Goal: Task Accomplishment & Management: Complete application form

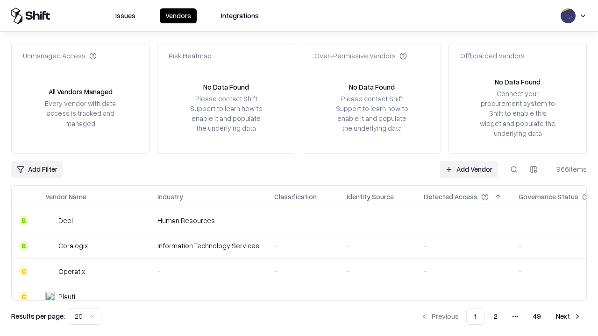
click at [468, 169] on link "Add Vendor" at bounding box center [468, 169] width 58 height 17
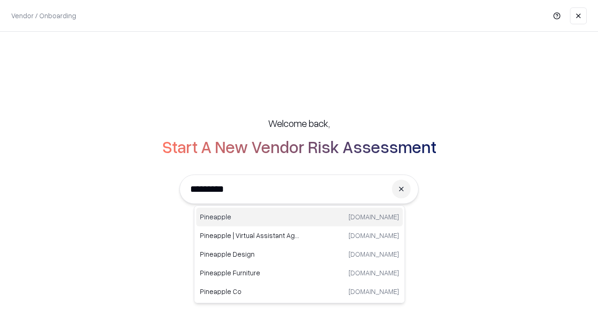
click at [299, 217] on div "Pineapple [DOMAIN_NAME]" at bounding box center [299, 217] width 206 height 19
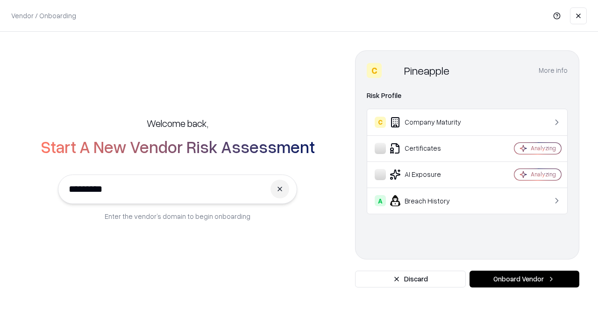
type input "*********"
click at [524, 279] on button "Onboard Vendor" at bounding box center [524, 279] width 110 height 17
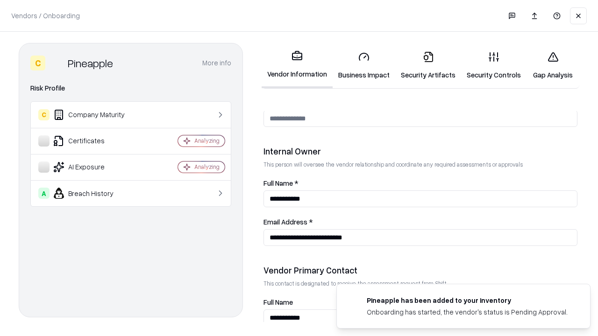
scroll to position [484, 0]
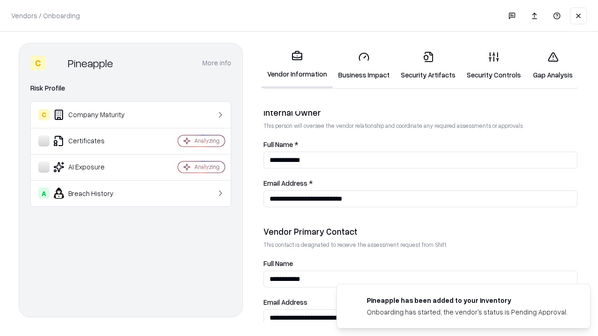
click at [428, 65] on link "Security Artifacts" at bounding box center [428, 65] width 66 height 43
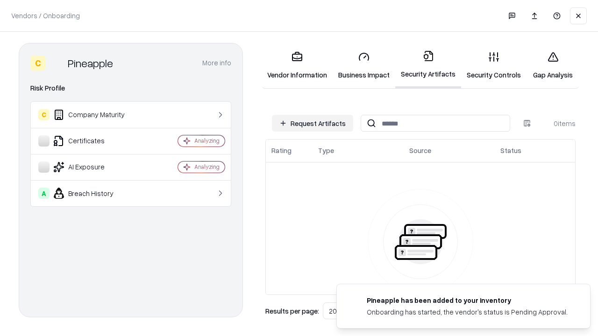
click at [312, 123] on button "Request Artifacts" at bounding box center [312, 123] width 81 height 17
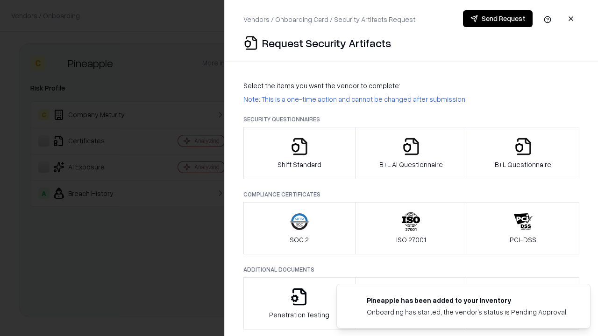
click at [522, 153] on icon "button" at bounding box center [523, 146] width 19 height 19
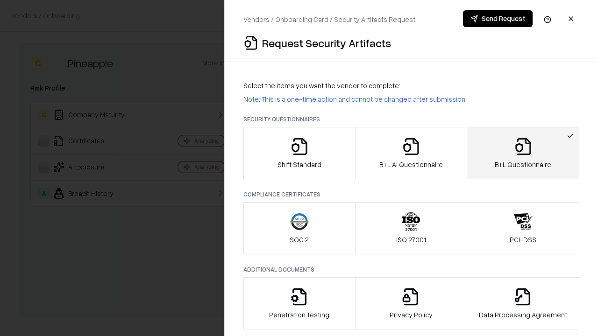
click at [410, 153] on icon "button" at bounding box center [411, 146] width 19 height 19
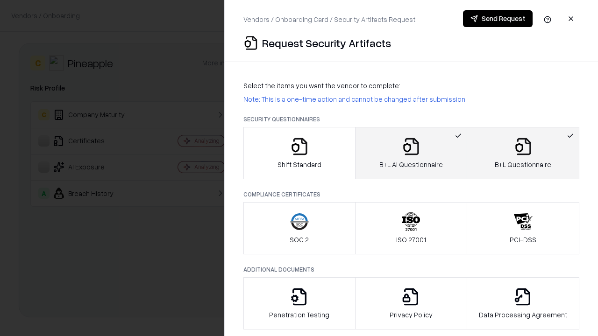
click at [497, 19] on button "Send Request" at bounding box center [498, 18] width 70 height 17
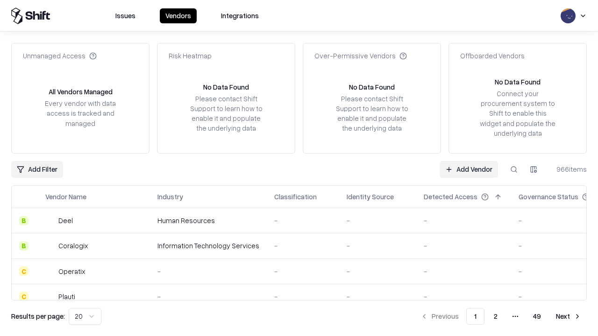
click at [514, 169] on button at bounding box center [513, 169] width 17 height 17
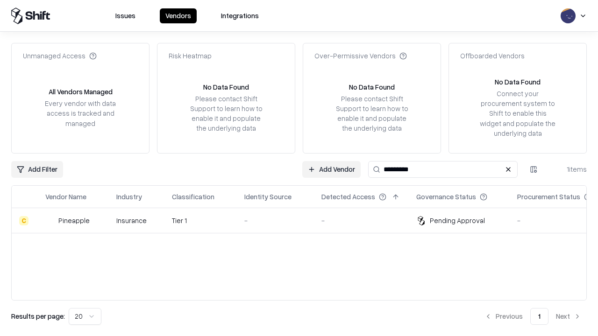
type input "*********"
click at [304, 220] on div "-" at bounding box center [275, 221] width 62 height 10
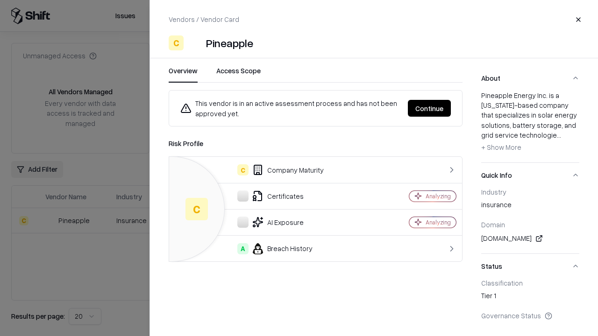
click at [429, 108] on button "Continue" at bounding box center [429, 108] width 43 height 17
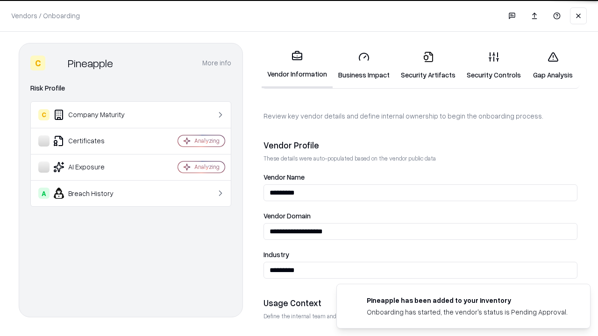
click at [428, 65] on link "Security Artifacts" at bounding box center [428, 65] width 66 height 43
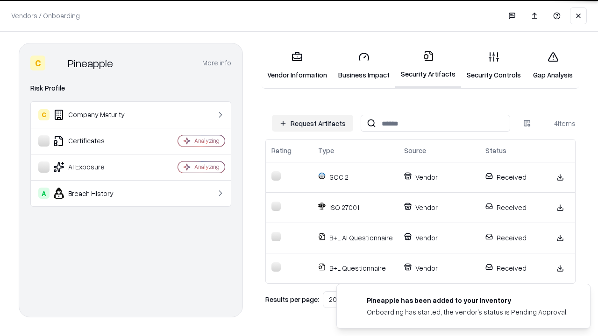
click at [552, 65] on link "Gap Analysis" at bounding box center [552, 65] width 53 height 43
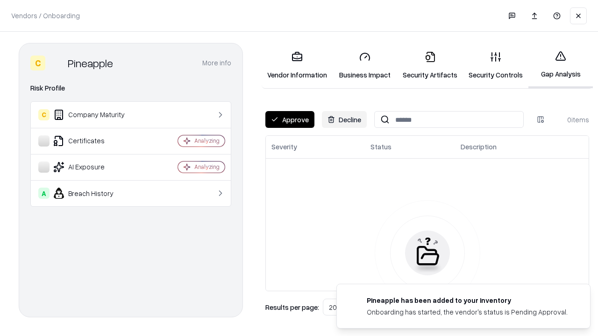
click at [289, 120] on button "Approve" at bounding box center [289, 119] width 49 height 17
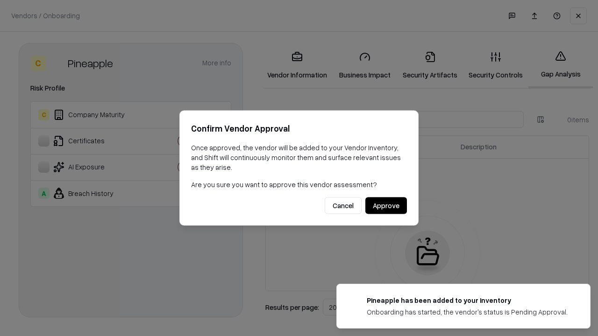
click at [386, 205] on button "Approve" at bounding box center [386, 205] width 42 height 17
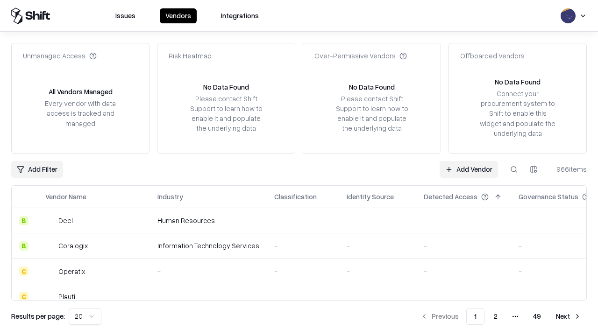
type input "*********"
click at [468, 169] on link "Add Vendor" at bounding box center [468, 169] width 58 height 17
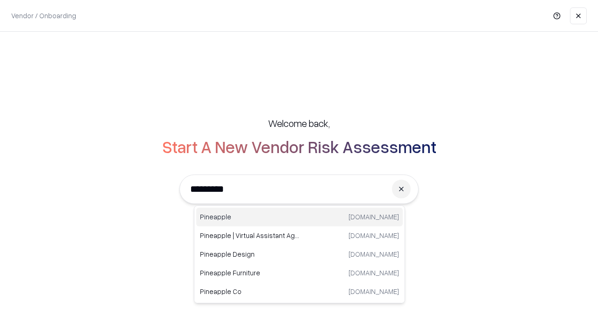
click at [299, 217] on div "Pineapple [DOMAIN_NAME]" at bounding box center [299, 217] width 206 height 19
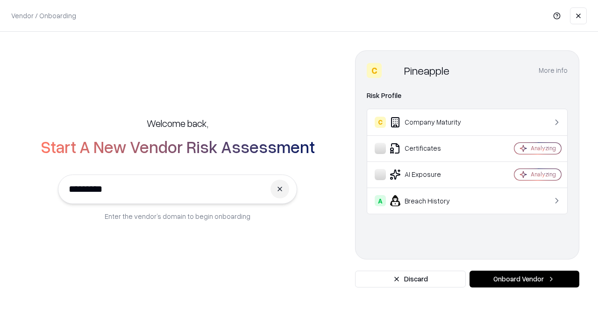
type input "*********"
click at [524, 279] on button "Onboard Vendor" at bounding box center [524, 279] width 110 height 17
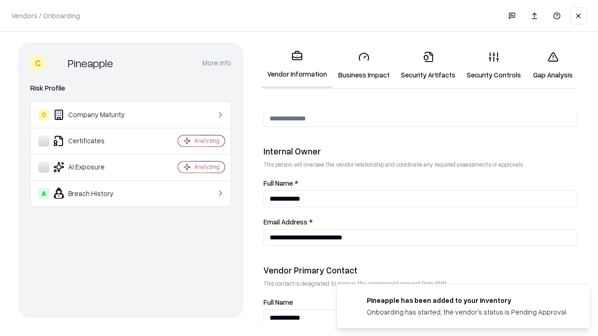
scroll to position [484, 0]
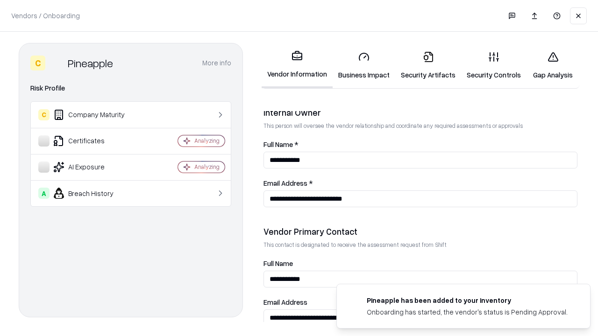
click at [552, 65] on link "Gap Analysis" at bounding box center [552, 65] width 53 height 43
